Goal: Task Accomplishment & Management: Complete application form

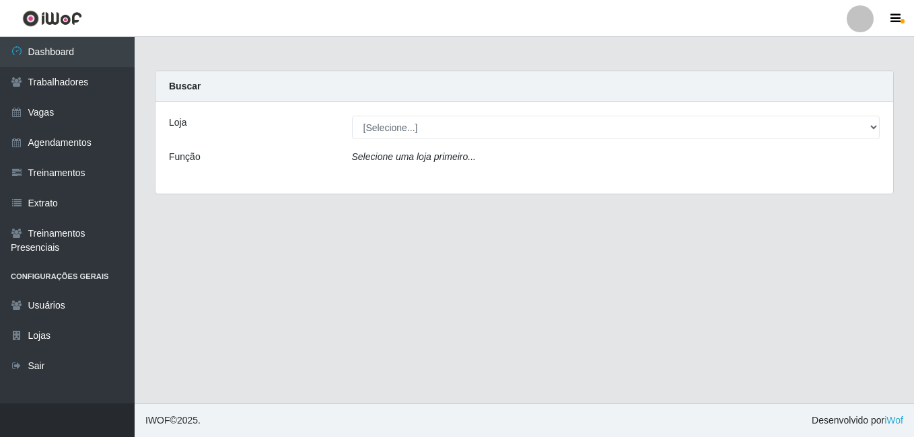
click at [390, 115] on div "Loja [Selecione...] BL Importadora Função Selecione uma loja primeiro..." at bounding box center [523, 148] width 737 height 92
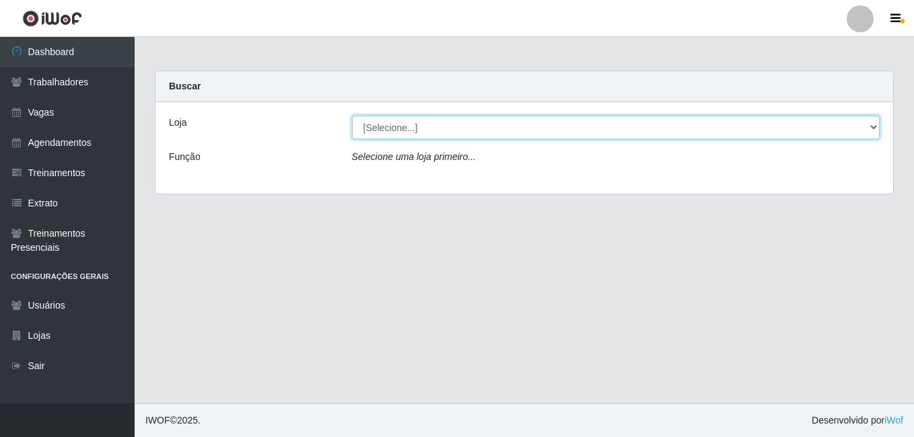
click at [391, 131] on select "[Selecione...] BL Importadora" at bounding box center [616, 128] width 528 height 24
select select "259"
click at [352, 116] on select "[Selecione...] BL Importadora" at bounding box center [616, 128] width 528 height 24
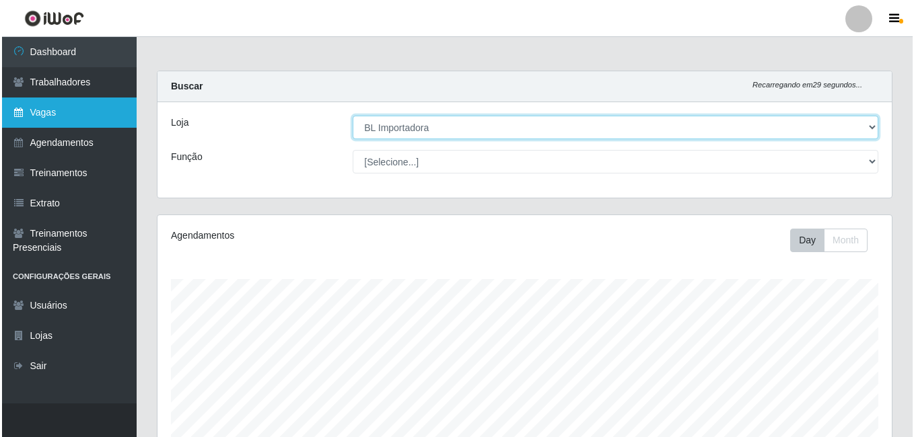
scroll to position [279, 734]
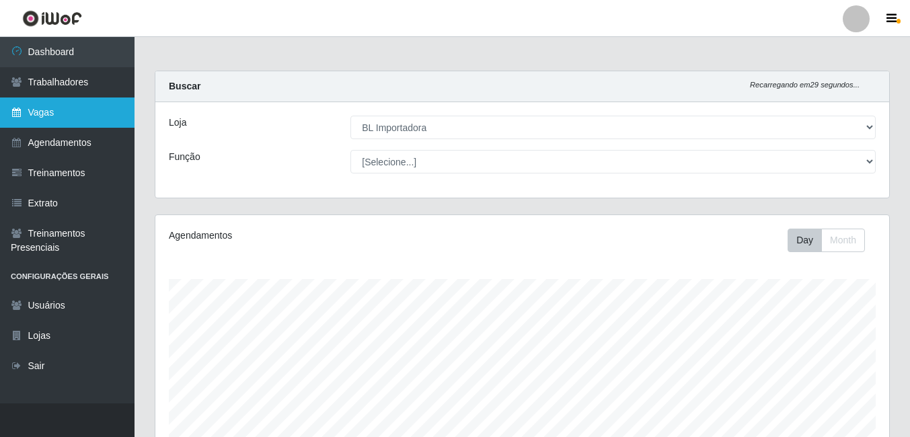
click at [42, 100] on link "Vagas" at bounding box center [67, 113] width 135 height 30
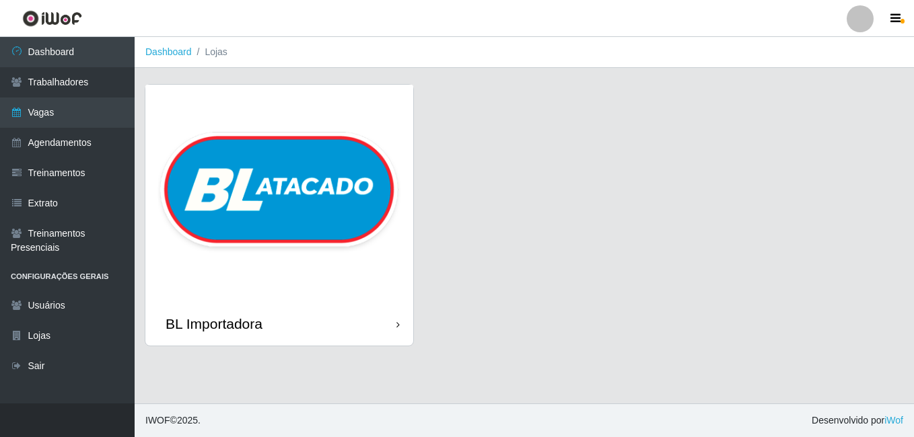
click at [217, 117] on img at bounding box center [279, 193] width 268 height 217
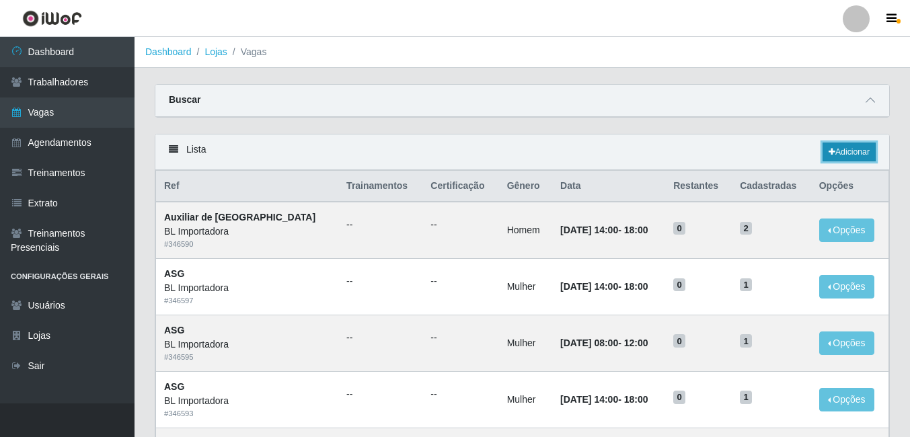
click at [838, 161] on link "Adicionar" at bounding box center [849, 152] width 53 height 19
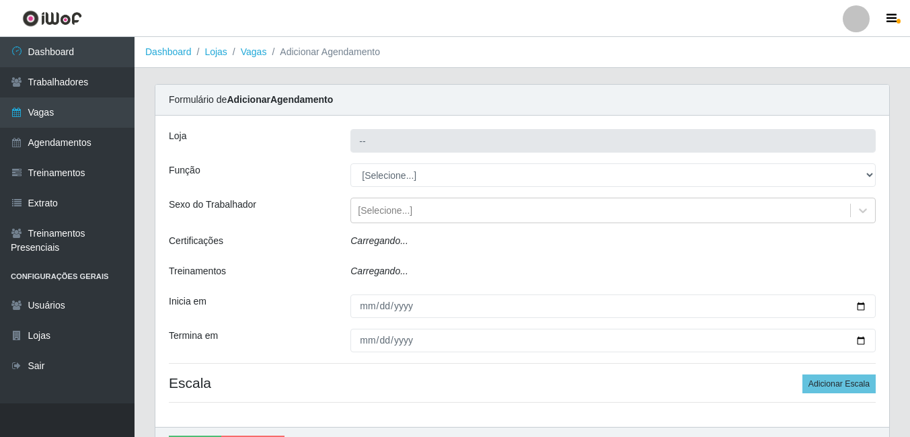
type input "BL Importadora"
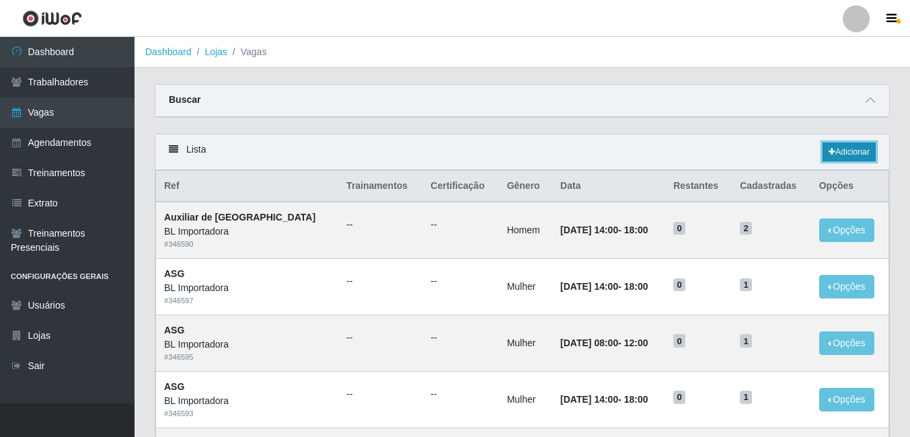
click at [830, 152] on icon at bounding box center [832, 152] width 7 height 8
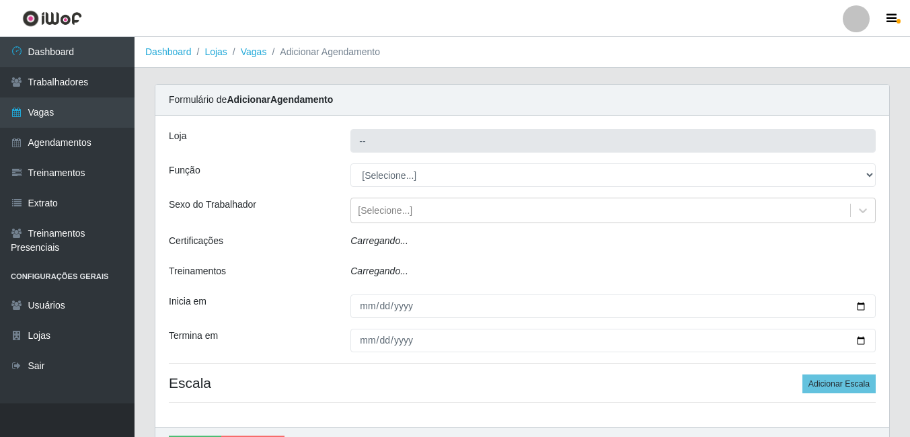
type input "BL Importadora"
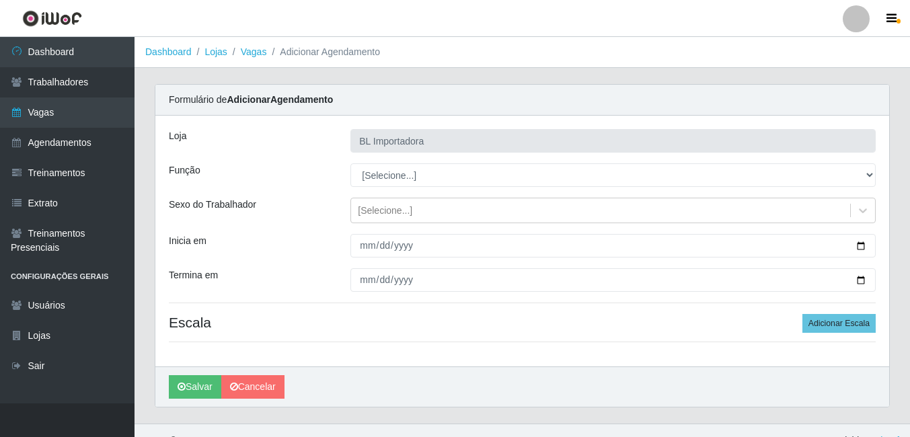
click at [393, 161] on div "Loja BL Importadora Função [Selecione...] ASG ASG + ASG ++ Auxiliar Administrat…" at bounding box center [522, 241] width 734 height 251
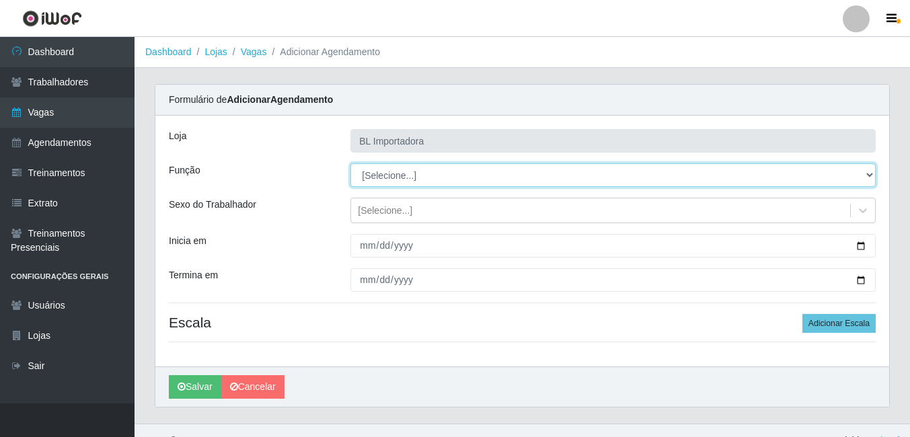
click at [392, 172] on select "[Selecione...] ASG ASG + ASG ++ Auxiliar Administrativo Auxiliar administrativo…" at bounding box center [614, 176] width 526 height 24
select select "16"
click at [351, 164] on select "[Selecione...] ASG ASG + ASG ++ Auxiliar Administrativo Auxiliar administrativo…" at bounding box center [614, 176] width 526 height 24
click at [379, 172] on select "[Selecione...] ASG ASG + ASG ++ Auxiliar Administrativo Auxiliar administrativo…" at bounding box center [614, 176] width 526 height 24
click at [379, 174] on select "[Selecione...] ASG ASG + ASG ++ Auxiliar Administrativo Auxiliar administrativo…" at bounding box center [614, 176] width 526 height 24
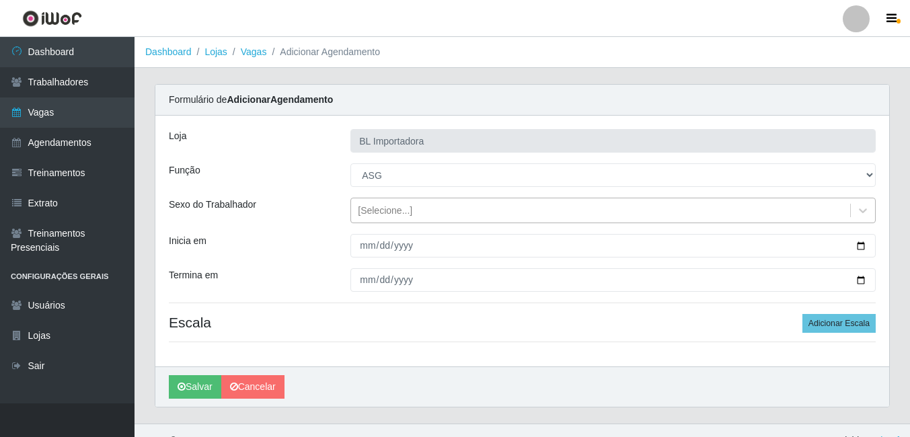
click at [382, 213] on div "[Selecione...]" at bounding box center [385, 211] width 55 height 14
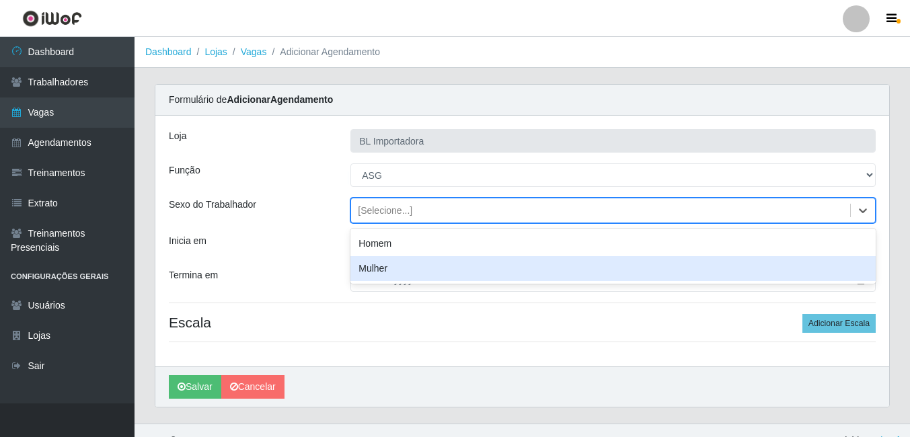
click at [376, 279] on div "Mulher" at bounding box center [614, 268] width 526 height 25
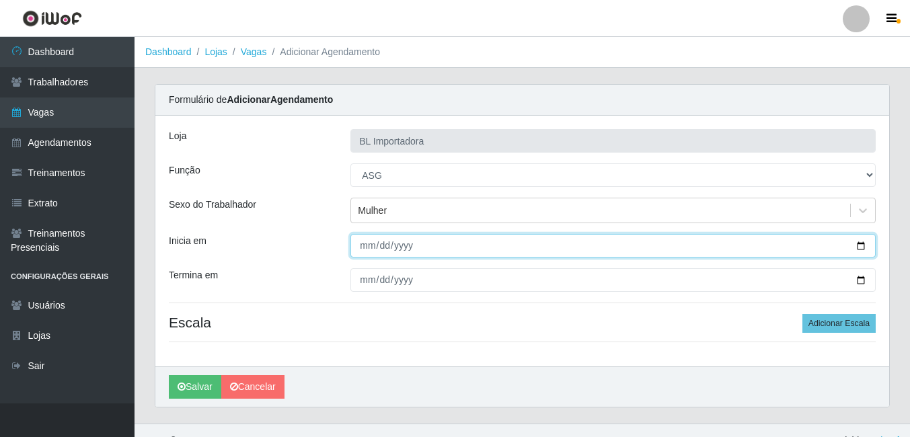
click at [362, 248] on input "Inicia em" at bounding box center [614, 246] width 526 height 24
click at [368, 247] on input "Inicia em" at bounding box center [614, 246] width 526 height 24
type input "[DATE]"
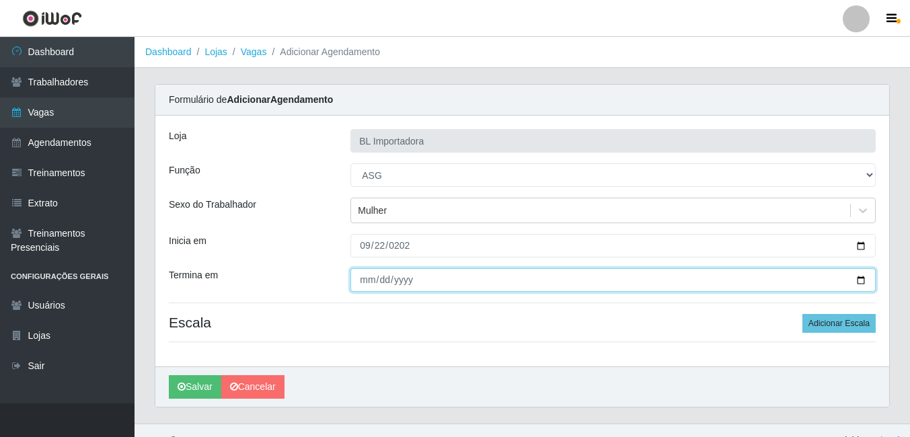
click at [353, 283] on input "Termina em" at bounding box center [614, 280] width 526 height 24
type input "[DATE]"
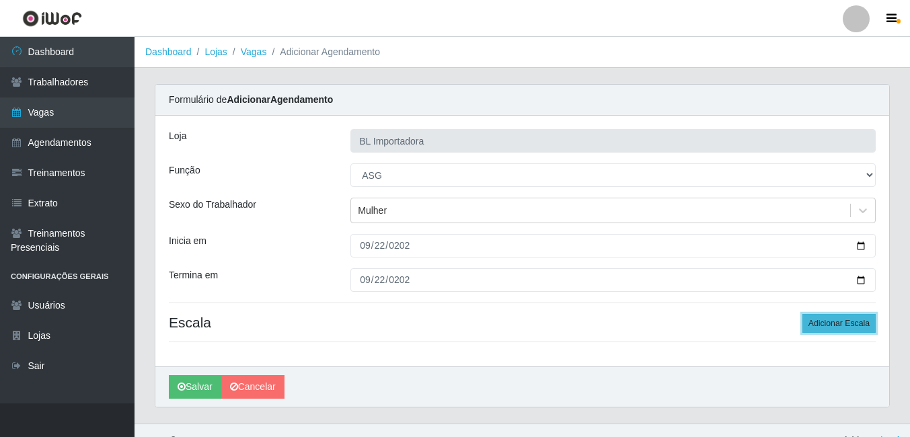
click at [834, 317] on button "Adicionar Escala" at bounding box center [839, 323] width 73 height 19
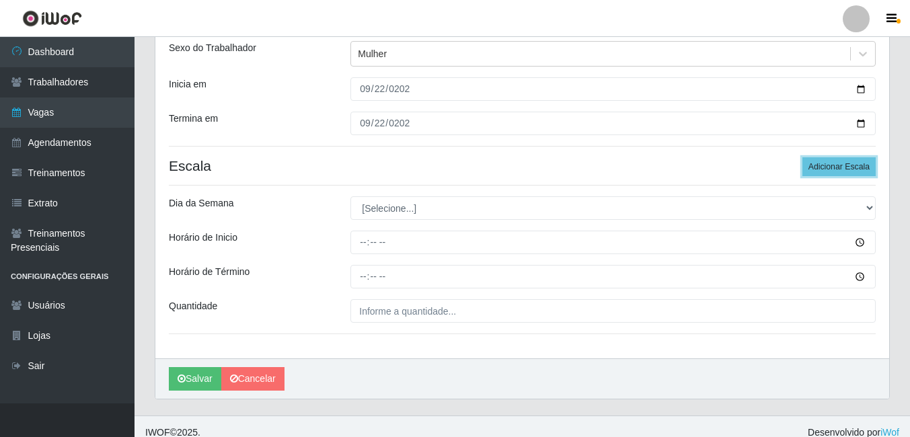
scroll to position [169, 0]
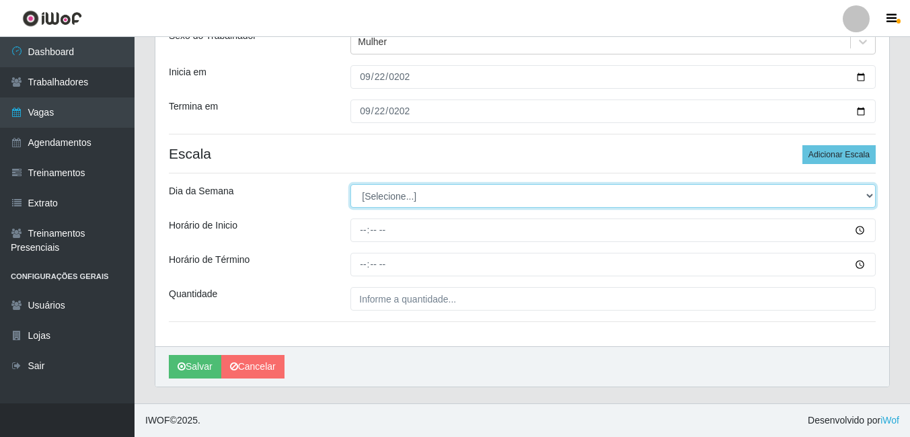
click at [401, 205] on select "[Selecione...] Segunda Terça Quarta Quinta Sexta Sábado Domingo" at bounding box center [614, 196] width 526 height 24
select select "1"
click at [351, 184] on select "[Selecione...] Segunda Terça Quarta Quinta Sexta Sábado Domingo" at bounding box center [614, 196] width 526 height 24
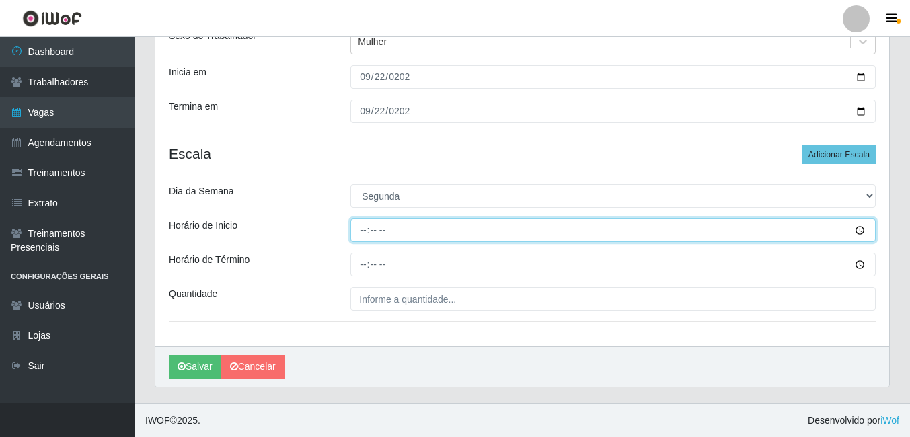
click at [361, 231] on input "Horário de Inicio" at bounding box center [614, 231] width 526 height 24
type input "08:00"
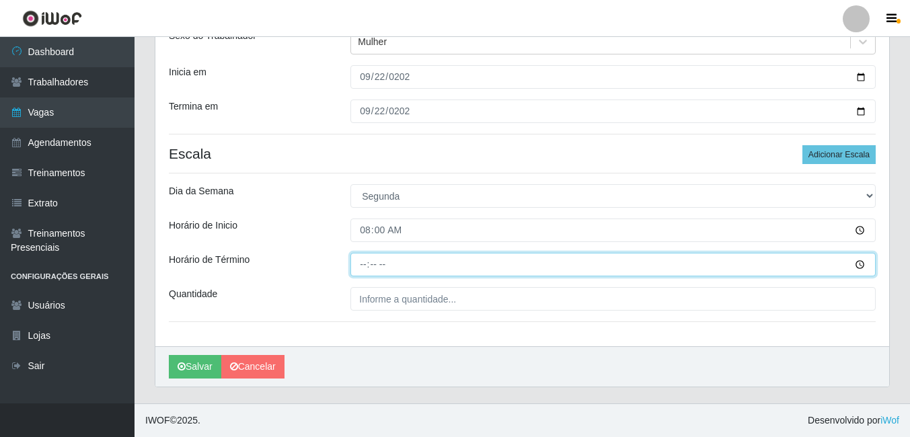
click at [383, 274] on input "Horário de Término" at bounding box center [614, 265] width 526 height 24
type input "12:00"
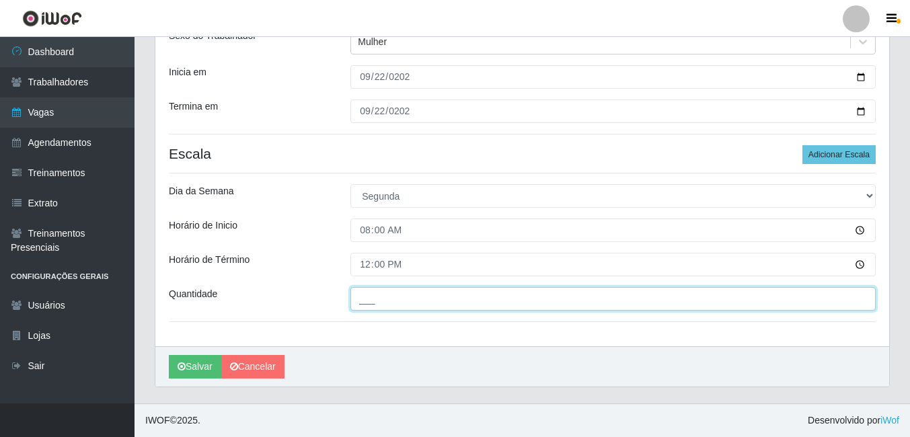
click at [402, 303] on input "___" at bounding box center [614, 299] width 526 height 24
type input "1__"
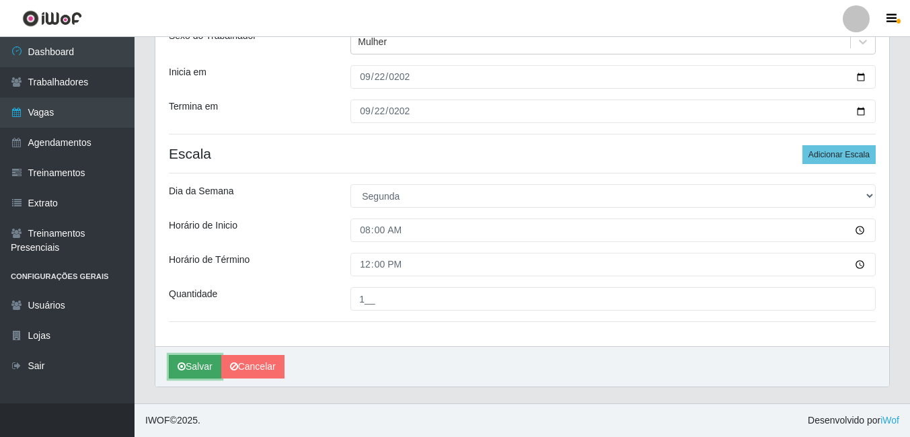
click at [202, 365] on button "Salvar" at bounding box center [195, 367] width 52 height 24
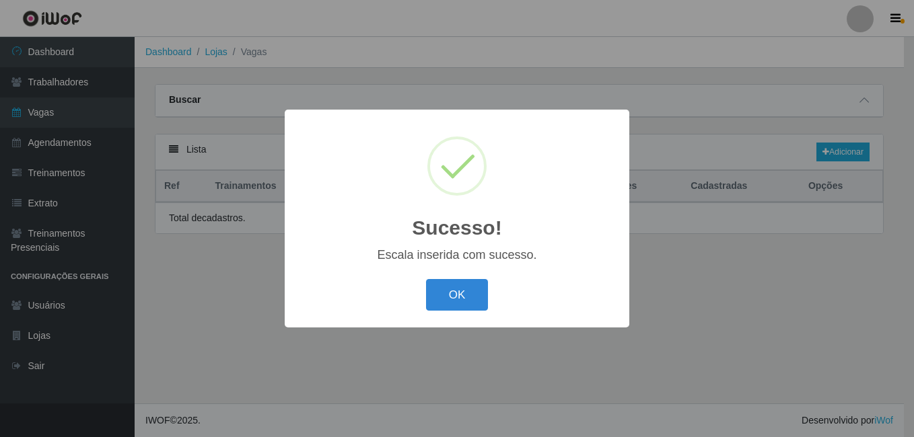
click at [445, 317] on div "Sucesso! × Escala inserida com sucesso. OK Cancel" at bounding box center [457, 219] width 345 height 218
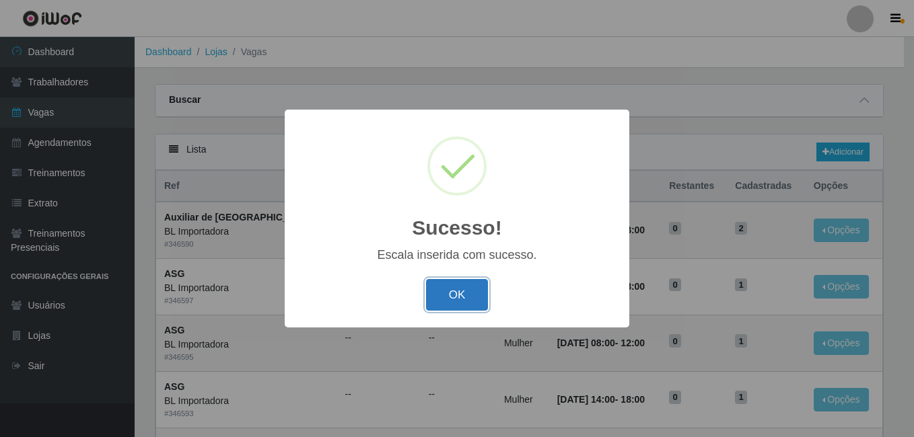
click at [445, 302] on button "OK" at bounding box center [457, 295] width 63 height 32
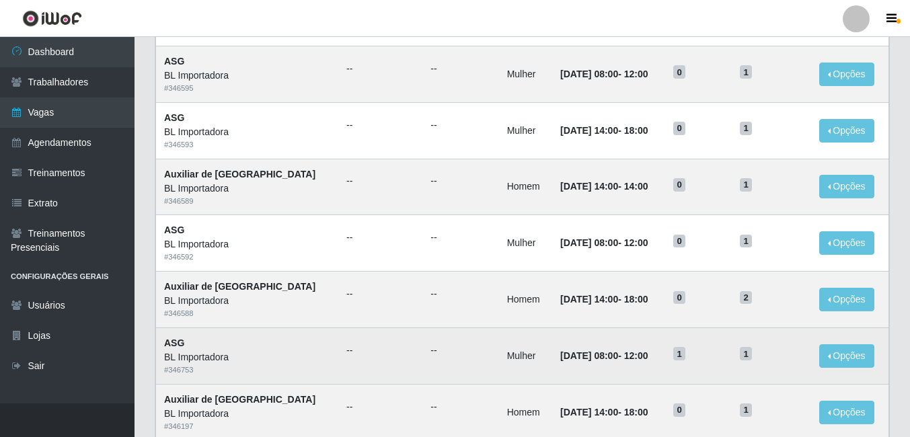
scroll to position [336, 0]
